Goal: Information Seeking & Learning: Learn about a topic

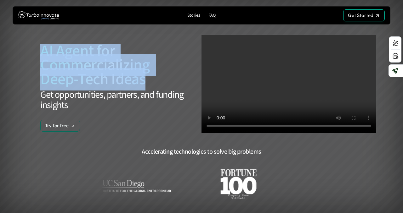
drag, startPoint x: 147, startPoint y: 78, endPoint x: 19, endPoint y: 51, distance: 130.4
click at [19, 51] on section "AI Agent for Commercializing Deep-Tech Ideas Get opportunities, partners, and f…" at bounding box center [201, 122] width 374 height 244
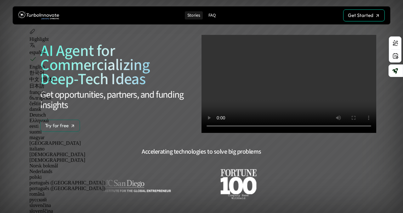
click at [197, 16] on p "Stories" at bounding box center [193, 15] width 13 height 5
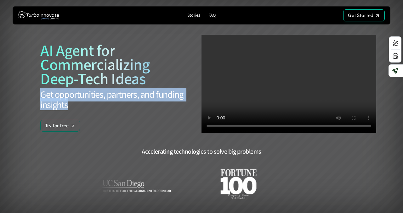
drag, startPoint x: 42, startPoint y: 93, endPoint x: 71, endPoint y: 110, distance: 33.1
click at [71, 110] on h1 "Get opportunities, partners, and funding insights" at bounding box center [113, 100] width 147 height 21
copy h1 "Get opportunities, partners, and funding insights"
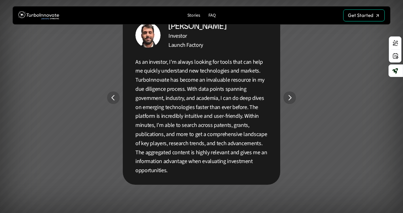
scroll to position [1154, 0]
click at [288, 98] on img "Next" at bounding box center [289, 98] width 12 height 12
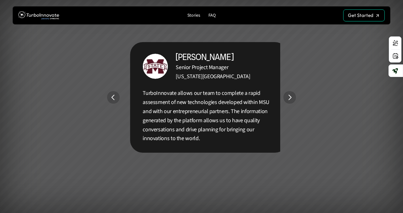
click at [288, 98] on img "Next" at bounding box center [289, 97] width 13 height 13
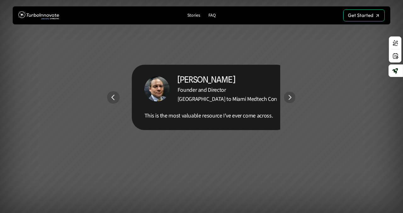
click at [288, 98] on img "Next" at bounding box center [289, 97] width 11 height 11
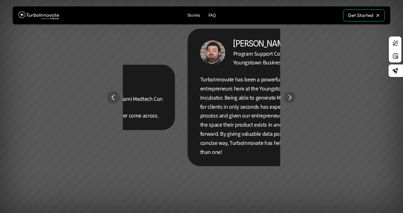
click at [288, 98] on img "Next" at bounding box center [290, 98] width 12 height 12
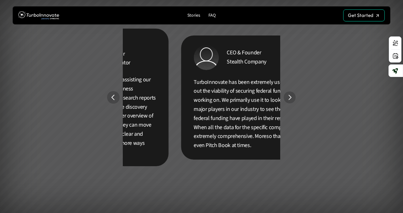
click at [288, 98] on img "Next" at bounding box center [289, 98] width 12 height 12
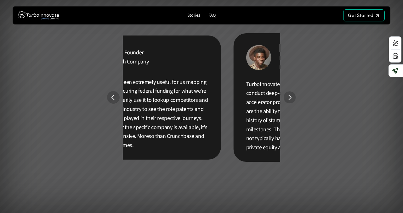
click at [288, 98] on img "Next" at bounding box center [289, 98] width 12 height 12
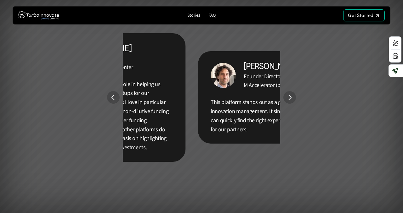
click at [288, 98] on img "Next" at bounding box center [289, 97] width 13 height 13
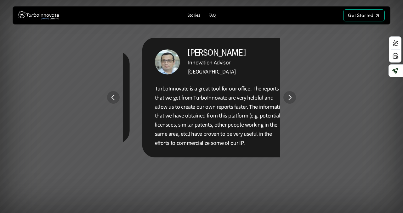
click at [288, 98] on img "Next" at bounding box center [289, 97] width 13 height 13
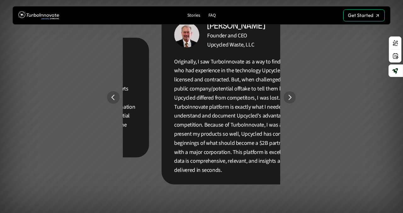
click at [288, 98] on img "Next" at bounding box center [289, 98] width 12 height 12
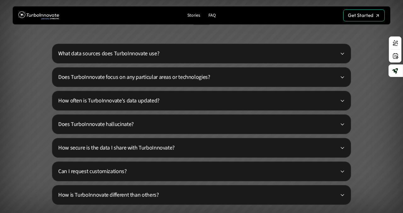
click at [141, 52] on p "What data sources does TurboInnovate use?" at bounding box center [198, 53] width 281 height 8
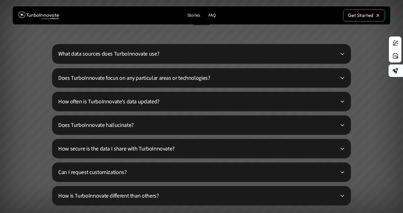
scroll to position [1486, 0]
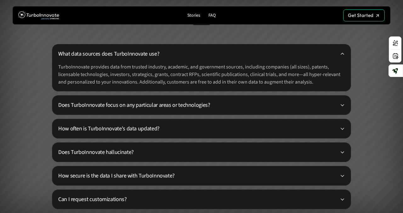
click at [144, 108] on p "Does TurboInnovate focus on any particular areas or technologies?" at bounding box center [198, 105] width 281 height 8
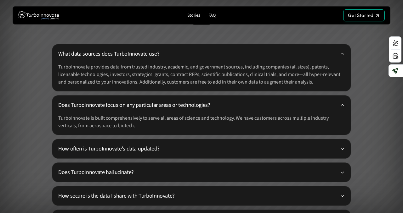
click at [143, 150] on p "How often is TurboInnovate's data updated?" at bounding box center [198, 149] width 281 height 8
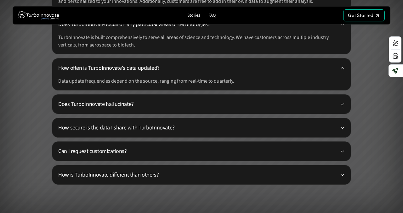
scroll to position [1567, 0]
click at [119, 101] on p "Does TurboInnovate hallucinate?" at bounding box center [198, 104] width 281 height 8
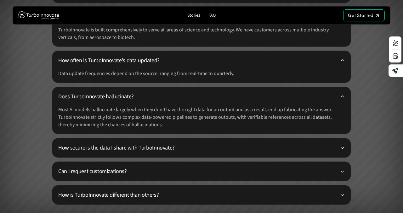
click at [147, 153] on div "How secure is the data I share with TurboInnovate?" at bounding box center [201, 148] width 299 height 20
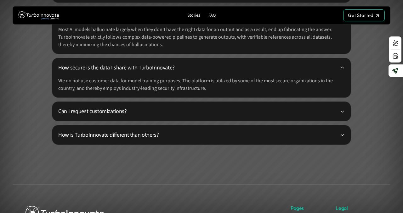
click at [132, 111] on p "Can I request customizations?" at bounding box center [198, 111] width 281 height 8
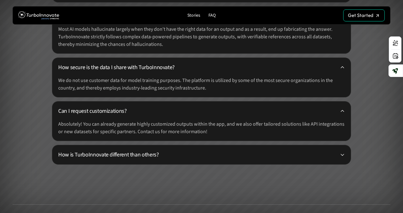
click at [126, 156] on p "How is TurboInnovate different than others?" at bounding box center [198, 155] width 281 height 8
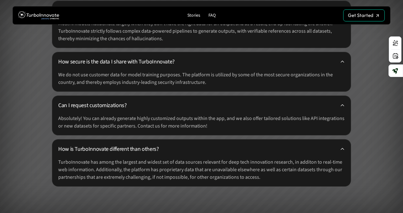
scroll to position [1660, 0]
drag, startPoint x: 167, startPoint y: 147, endPoint x: 53, endPoint y: 147, distance: 114.5
click at [53, 147] on div "How is TurboInnovate different than others? TurboInnovate has among the largest…" at bounding box center [201, 162] width 299 height 47
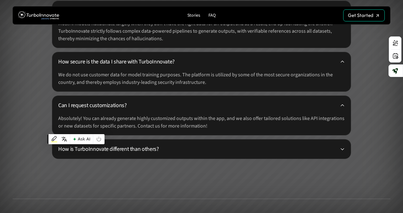
click at [193, 148] on p "How is TurboInnovate different than others?" at bounding box center [198, 149] width 281 height 8
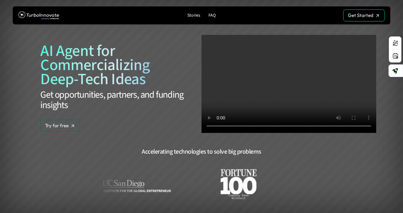
scroll to position [0, 0]
